Goal: Task Accomplishment & Management: Complete application form

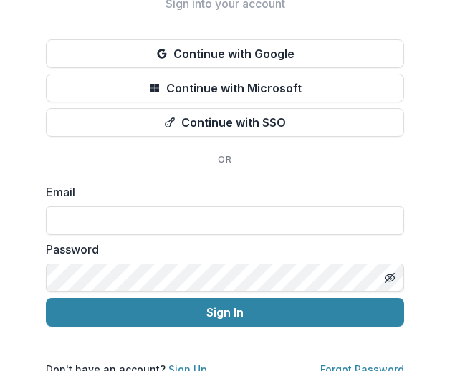
scroll to position [95, 0]
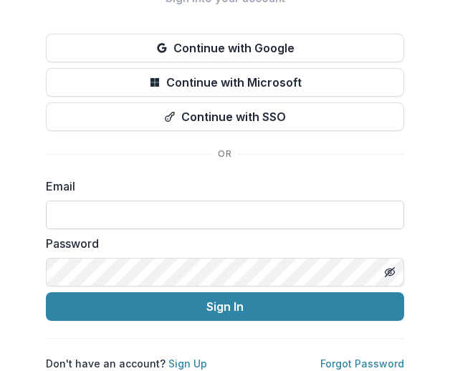
click at [175, 201] on input at bounding box center [225, 215] width 359 height 29
type input "**********"
click at [46, 293] on button "Sign In" at bounding box center [225, 307] width 359 height 29
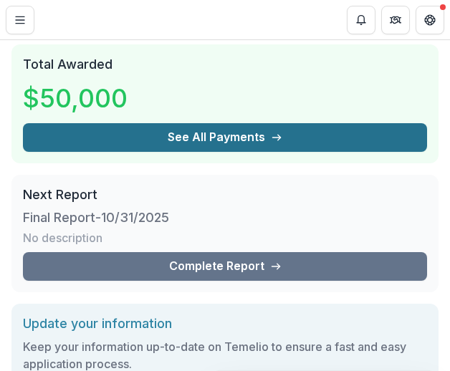
scroll to position [143, 0]
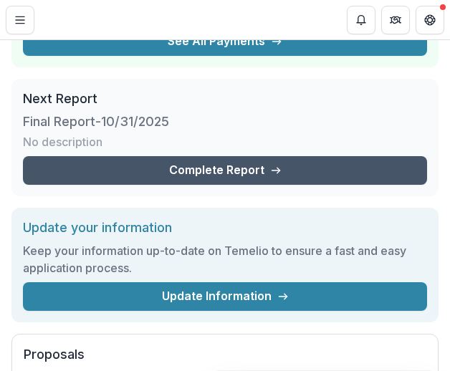
click at [321, 179] on link "Complete Report" at bounding box center [225, 170] width 404 height 29
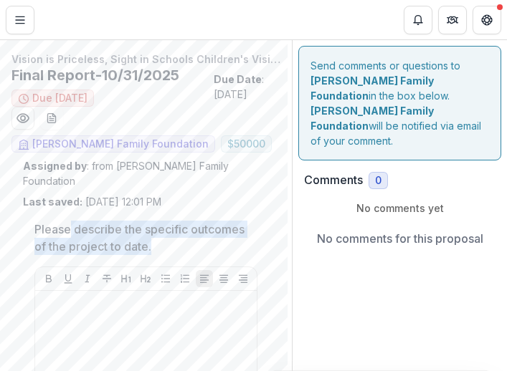
drag, startPoint x: 68, startPoint y: 190, endPoint x: 216, endPoint y: 210, distance: 149.1
click at [216, 221] on p "Please describe the specific outcomes of the project to date." at bounding box center [141, 238] width 214 height 34
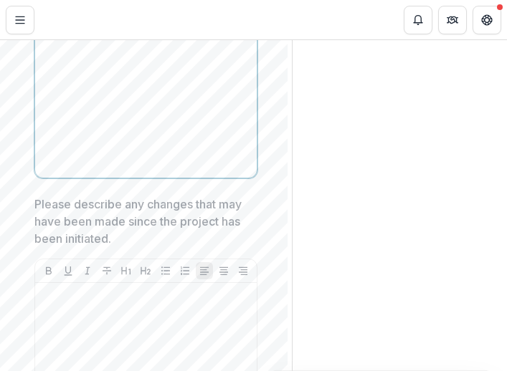
scroll to position [307, 0]
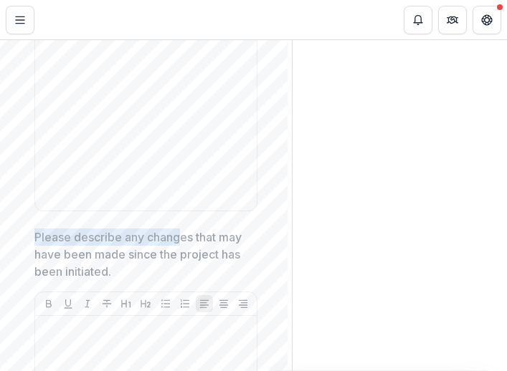
drag, startPoint x: 37, startPoint y: 197, endPoint x: 171, endPoint y: 221, distance: 136.2
click at [177, 229] on p "Please describe any changes that may have been made since the project has been …" at bounding box center [141, 255] width 214 height 52
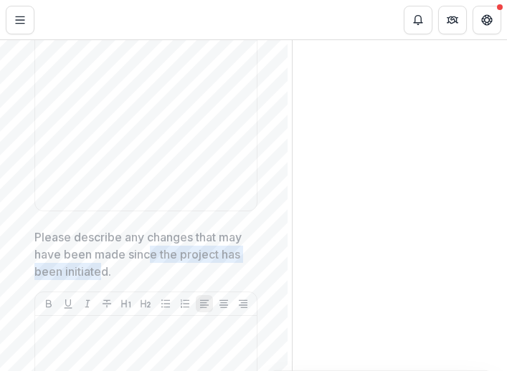
drag, startPoint x: 171, startPoint y: 221, endPoint x: 142, endPoint y: 222, distance: 29.4
click at [160, 229] on p "Please describe any changes that may have been made since the project has been …" at bounding box center [141, 255] width 214 height 52
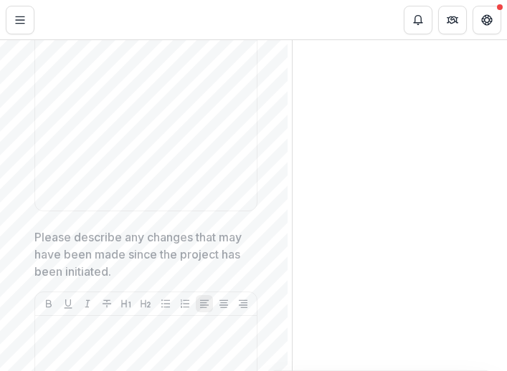
click at [100, 229] on p "Please describe any changes that may have been made since the project has been …" at bounding box center [141, 255] width 214 height 52
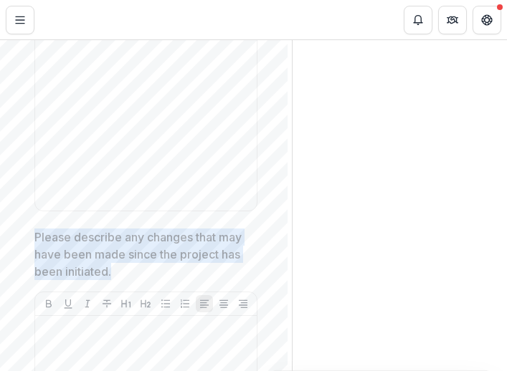
drag, startPoint x: 35, startPoint y: 197, endPoint x: 186, endPoint y: 228, distance: 154.4
click at [186, 229] on p "Please describe any changes that may have been made since the project has been …" at bounding box center [141, 255] width 214 height 52
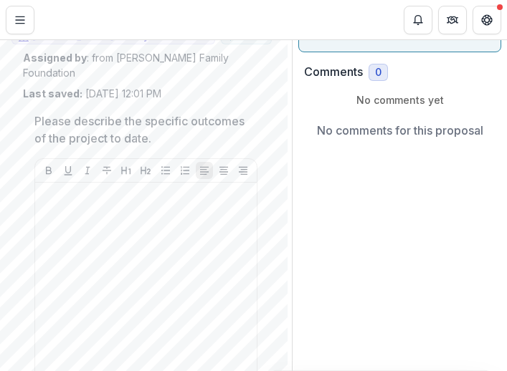
scroll to position [92, 0]
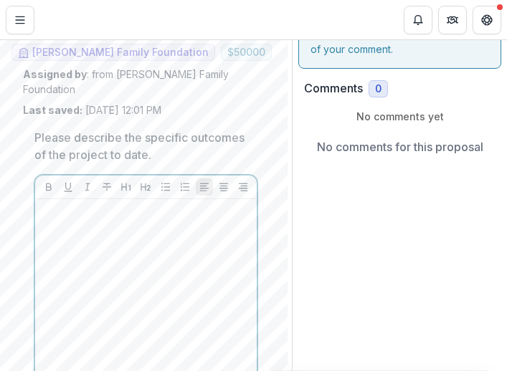
click at [147, 205] on div at bounding box center [146, 312] width 210 height 215
